Goal: Task Accomplishment & Management: Manage account settings

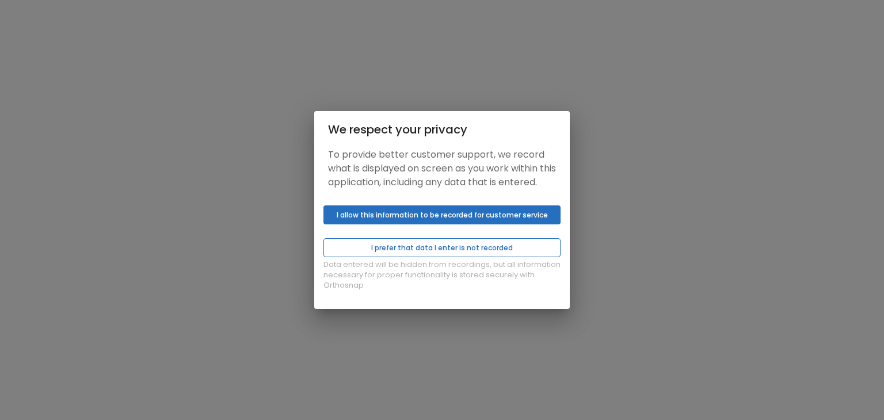
click at [443, 253] on button "I prefer that data I enter is not recorded" at bounding box center [441, 247] width 237 height 19
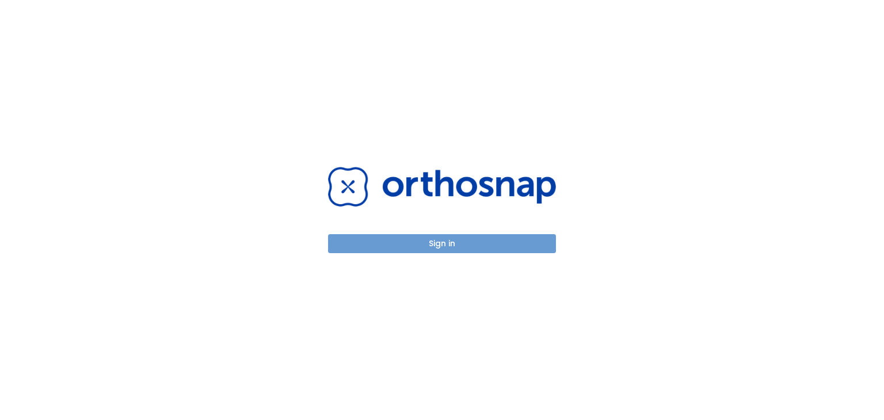
click at [442, 250] on button "Sign in" at bounding box center [442, 243] width 228 height 19
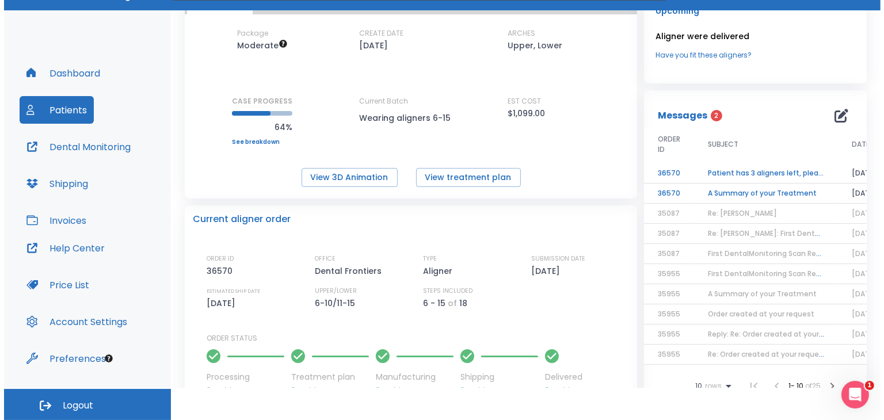
scroll to position [43, 0]
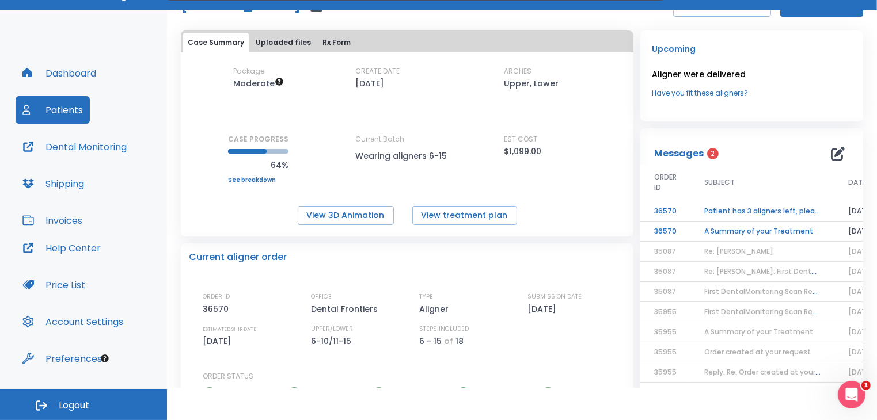
click at [753, 211] on td "Patient has 3 aligners left, please order next set!" at bounding box center [762, 211] width 144 height 20
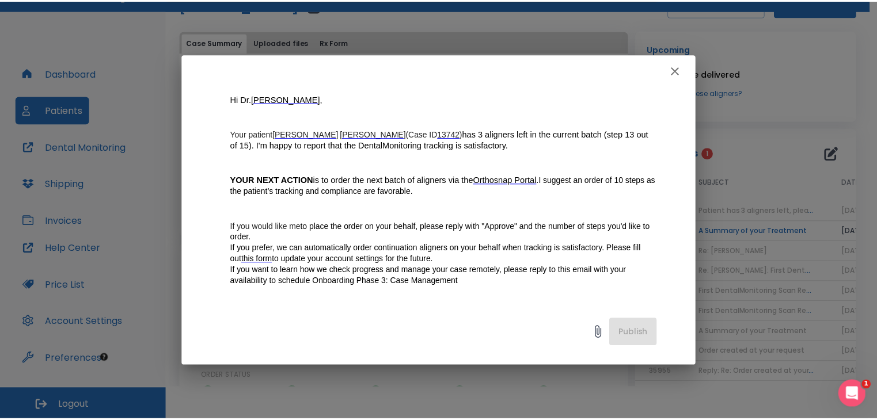
scroll to position [288, 0]
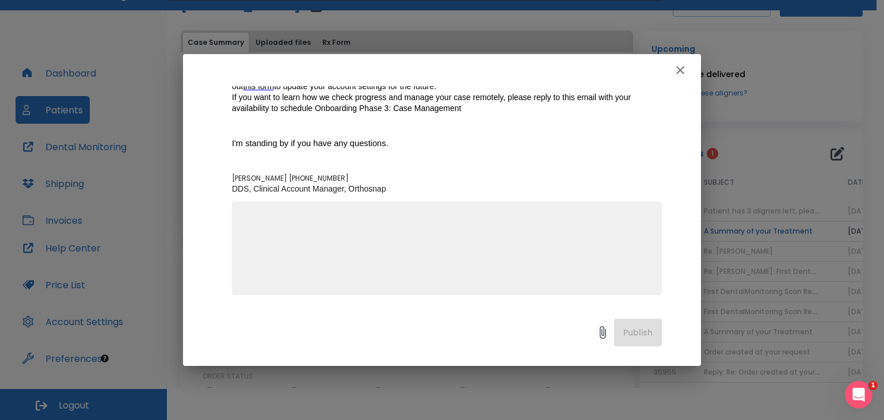
click at [262, 224] on textarea at bounding box center [447, 253] width 416 height 79
click at [300, 218] on textarea "Aprrove 10 strps" at bounding box center [447, 253] width 416 height 79
click at [253, 218] on textarea "Aprrove 10 steps" at bounding box center [447, 253] width 416 height 79
click at [325, 215] on textarea "Approve 10 steps" at bounding box center [447, 253] width 416 height 79
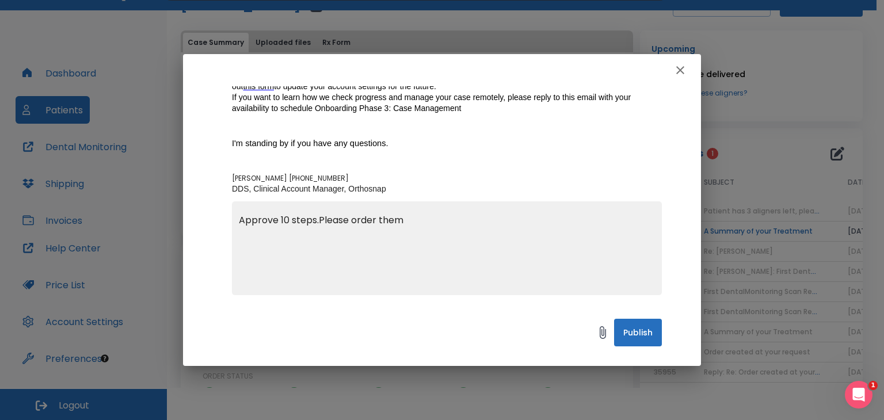
click at [315, 219] on textarea "Approve 10 steps.Please order them" at bounding box center [447, 253] width 416 height 79
click at [483, 214] on textarea "Approve 10 steps for [PERSON_NAME]. Please order them" at bounding box center [447, 253] width 416 height 79
type textarea "Approve 10 steps for [PERSON_NAME]. Please order them. [PERSON_NAME]"
click at [642, 341] on button "Publish" at bounding box center [638, 333] width 48 height 28
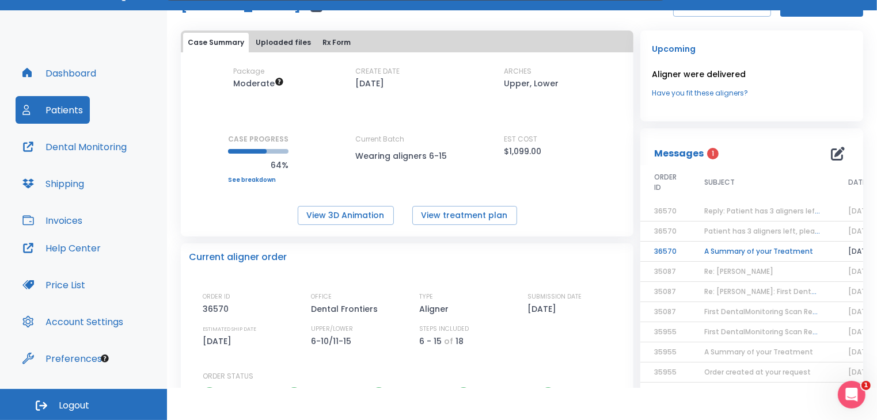
click at [761, 252] on td "A Summary of your Treatment" at bounding box center [762, 252] width 144 height 20
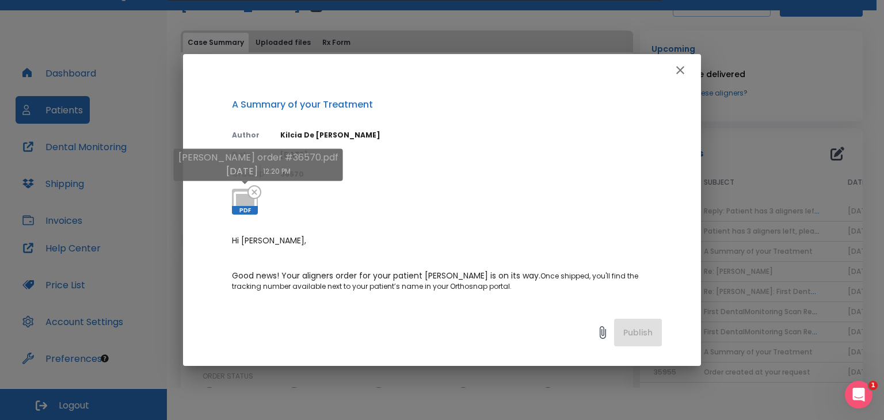
click at [244, 211] on span "PDF" at bounding box center [245, 210] width 26 height 9
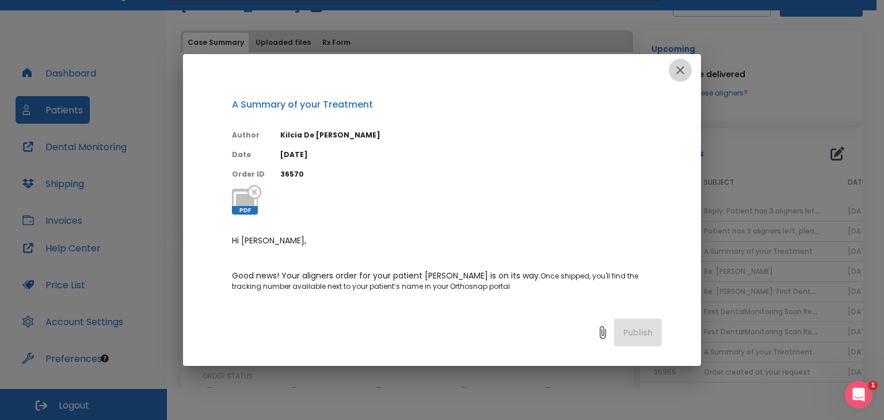
click at [681, 71] on icon "button" at bounding box center [680, 70] width 14 height 14
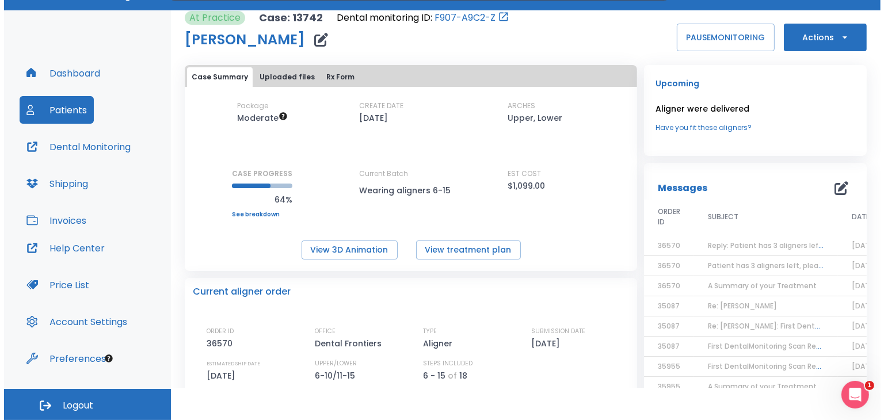
scroll to position [0, 0]
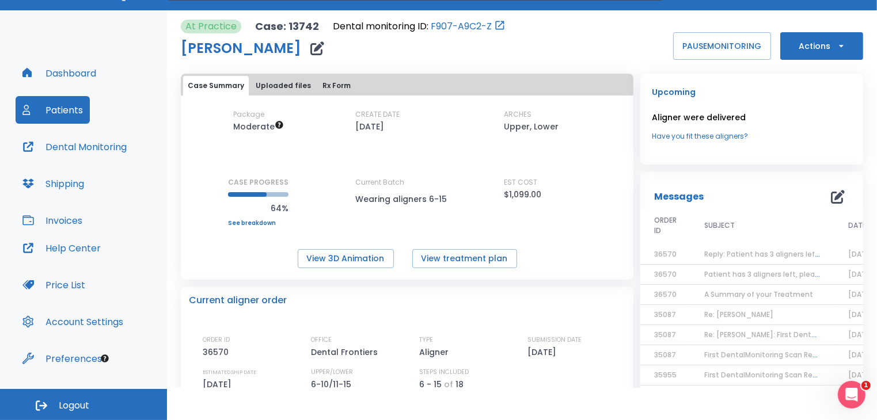
click at [761, 254] on span "Reply: Patient has 3 aligners left, please order next set!" at bounding box center [802, 254] width 196 height 10
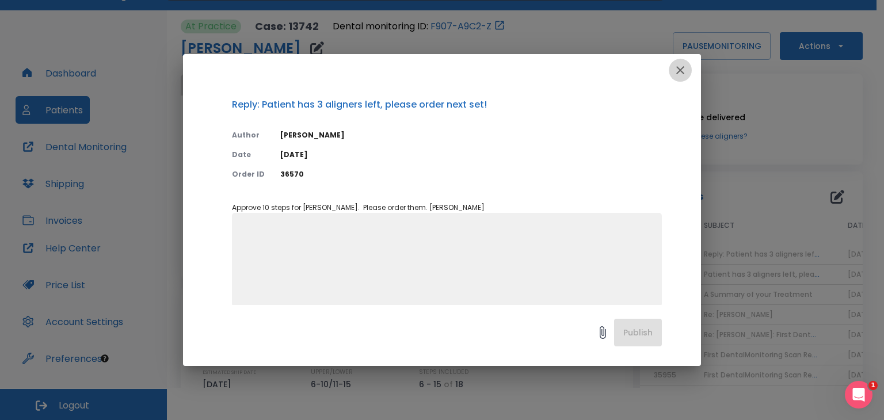
click at [676, 68] on icon "button" at bounding box center [680, 70] width 14 height 14
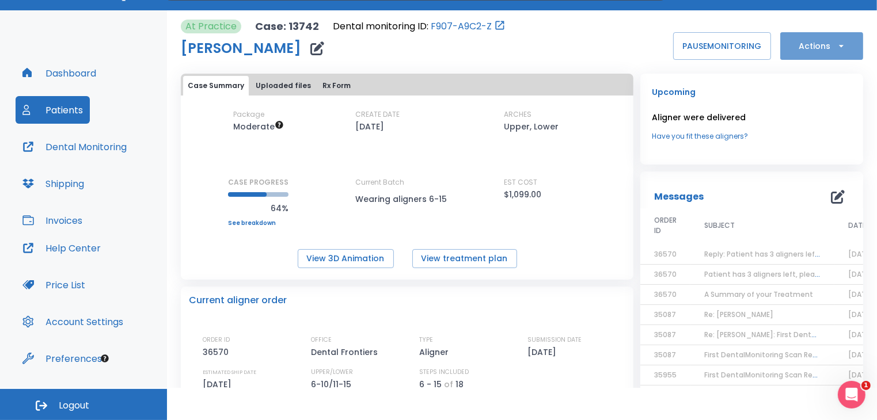
click at [821, 45] on button "Actions" at bounding box center [821, 46] width 83 height 28
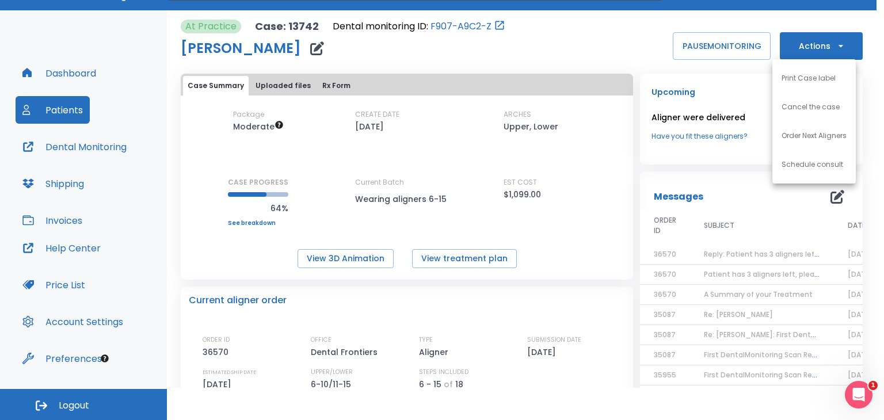
click at [803, 139] on p "Order Next Aligners" at bounding box center [814, 136] width 65 height 10
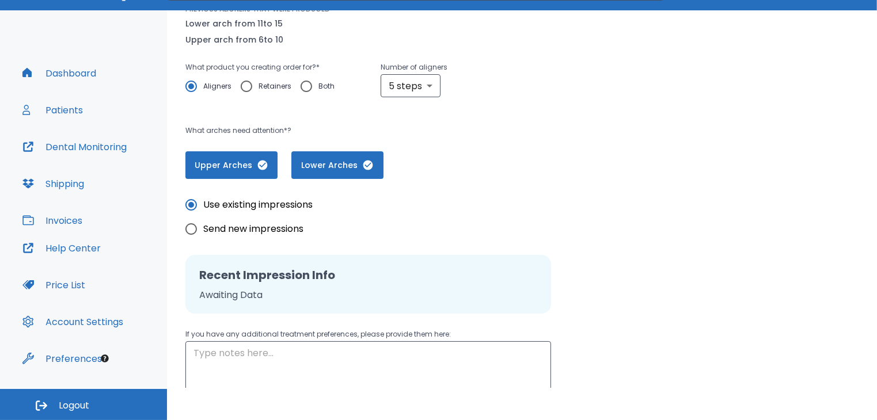
scroll to position [173, 0]
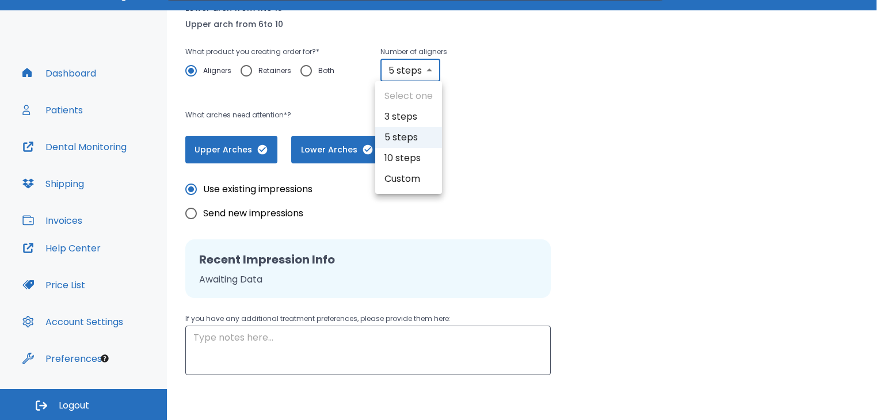
click at [429, 71] on body "​ 1 [PERSON_NAME] Dashboard Patients Dental Monitoring Shipping Invoices Help C…" at bounding box center [442, 178] width 884 height 420
click at [402, 154] on li "10 steps" at bounding box center [408, 158] width 67 height 21
type input "10"
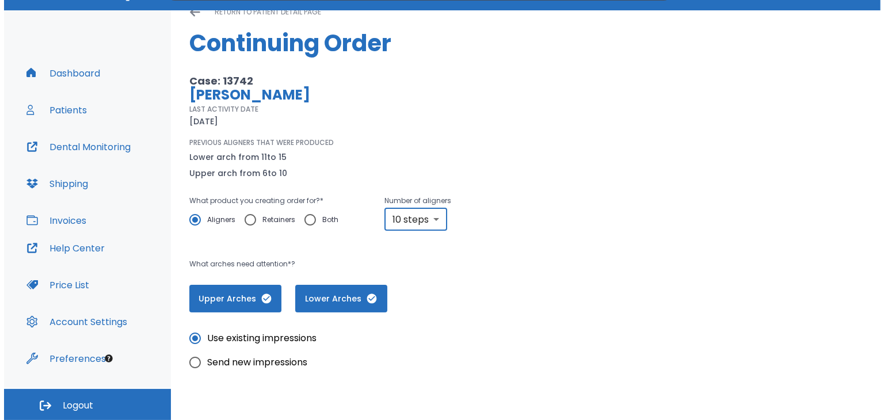
scroll to position [0, 0]
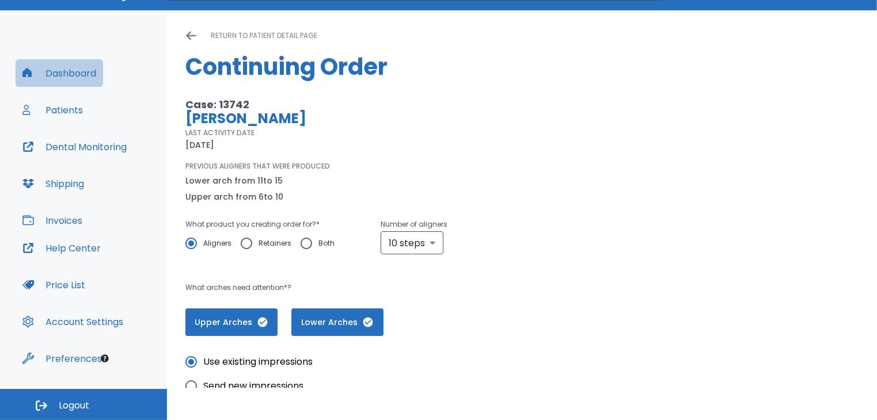
click at [56, 70] on button "Dashboard" at bounding box center [59, 73] width 87 height 28
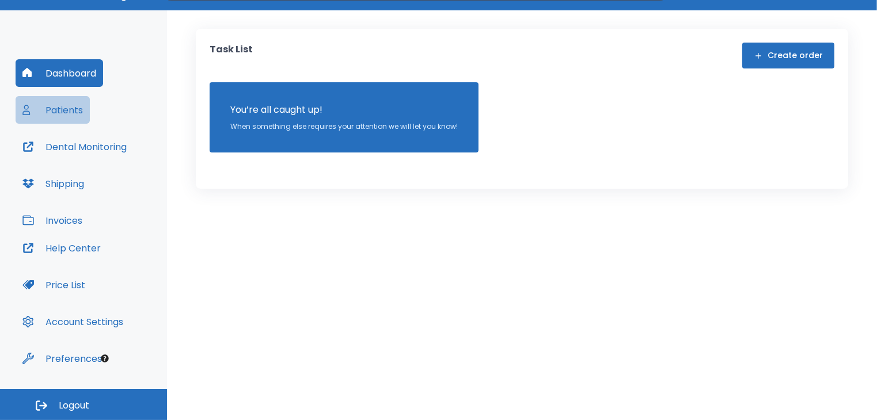
click at [69, 108] on button "Patients" at bounding box center [53, 110] width 74 height 28
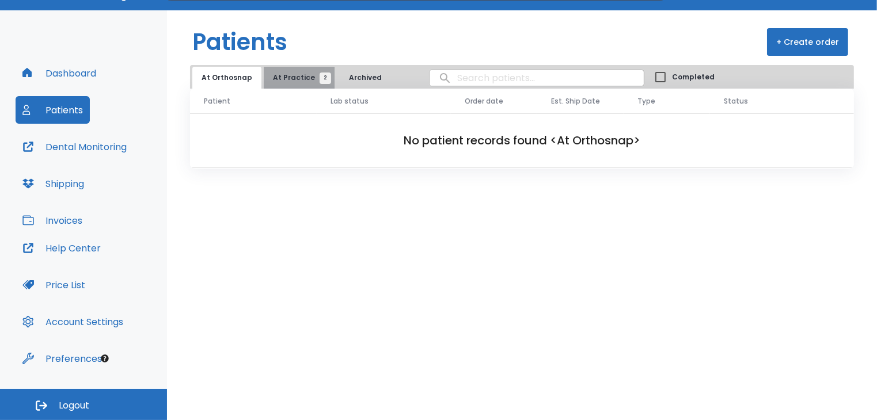
click at [302, 78] on span "At Practice 2" at bounding box center [299, 78] width 52 height 10
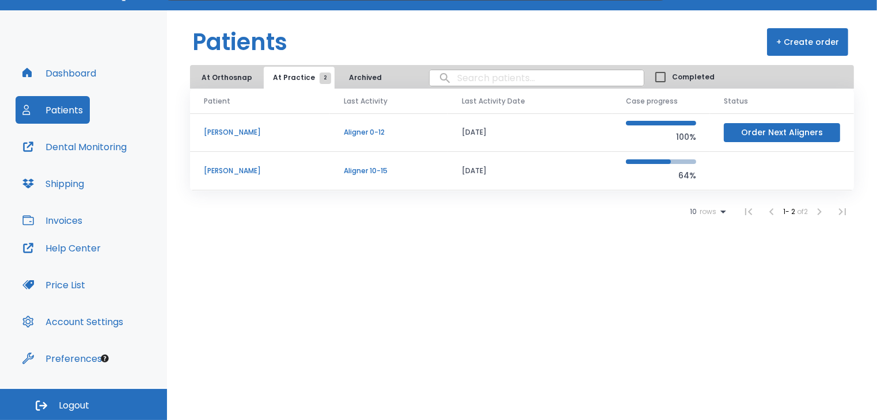
click at [236, 173] on p "[PERSON_NAME]" at bounding box center [260, 171] width 112 height 10
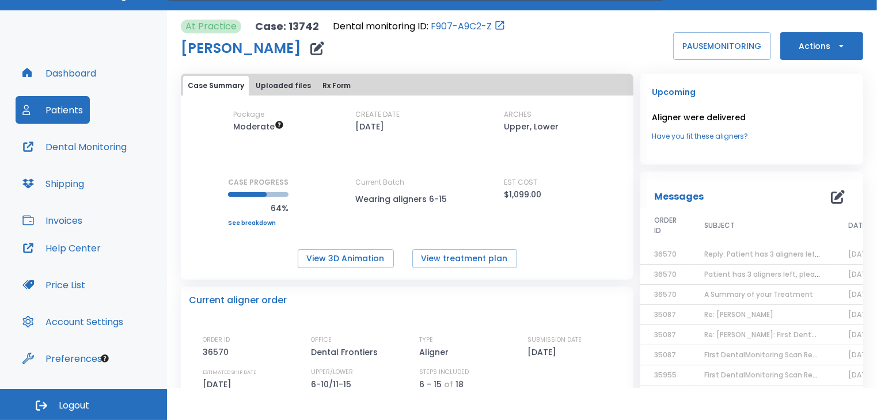
click at [726, 254] on span "Reply: Patient has 3 aligners left, please order next set!" at bounding box center [802, 254] width 196 height 10
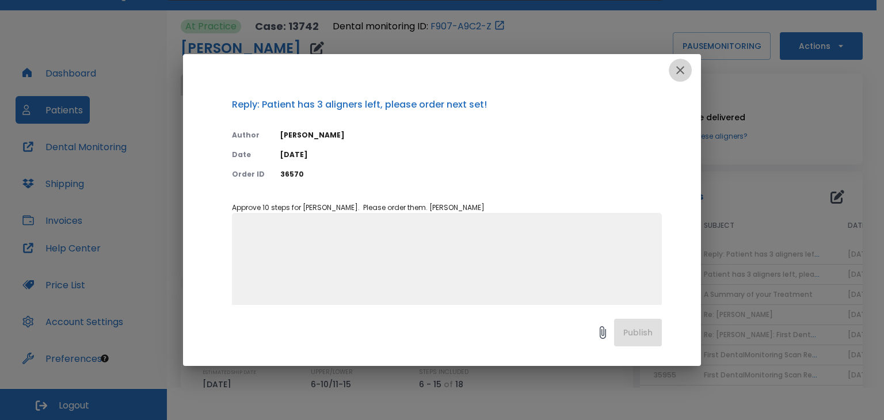
drag, startPoint x: 677, startPoint y: 69, endPoint x: 676, endPoint y: 87, distance: 18.5
click at [677, 68] on icon "button" at bounding box center [680, 70] width 14 height 14
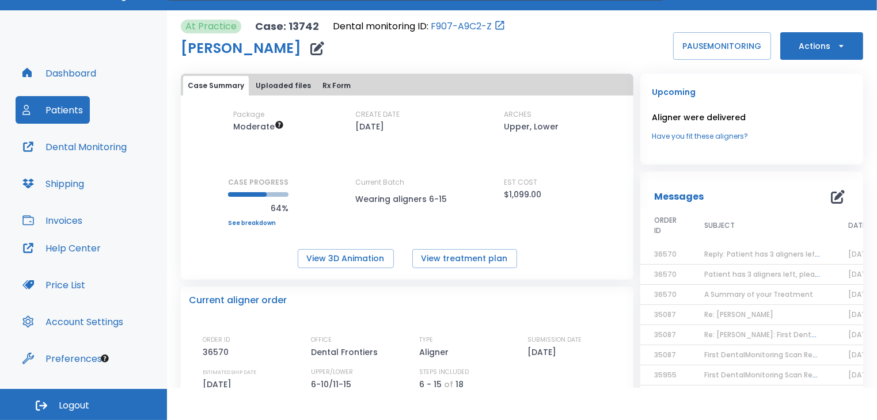
click at [740, 279] on td "Patient has 3 aligners left, please order next set!" at bounding box center [762, 275] width 144 height 20
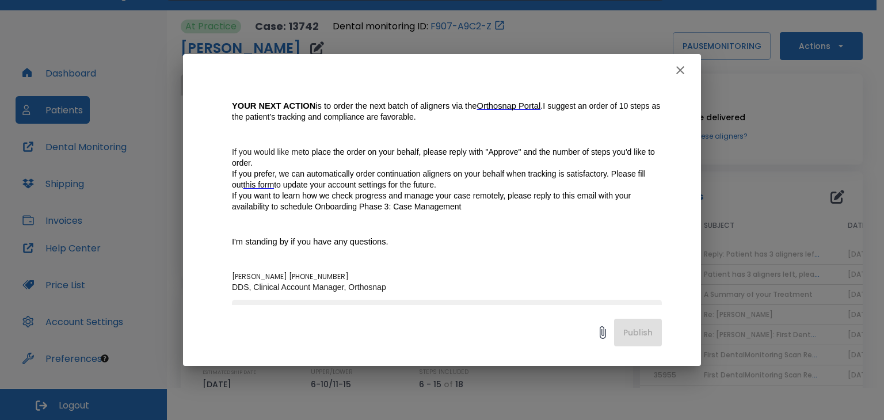
scroll to position [230, 0]
